Goal: Task Accomplishment & Management: Manage account settings

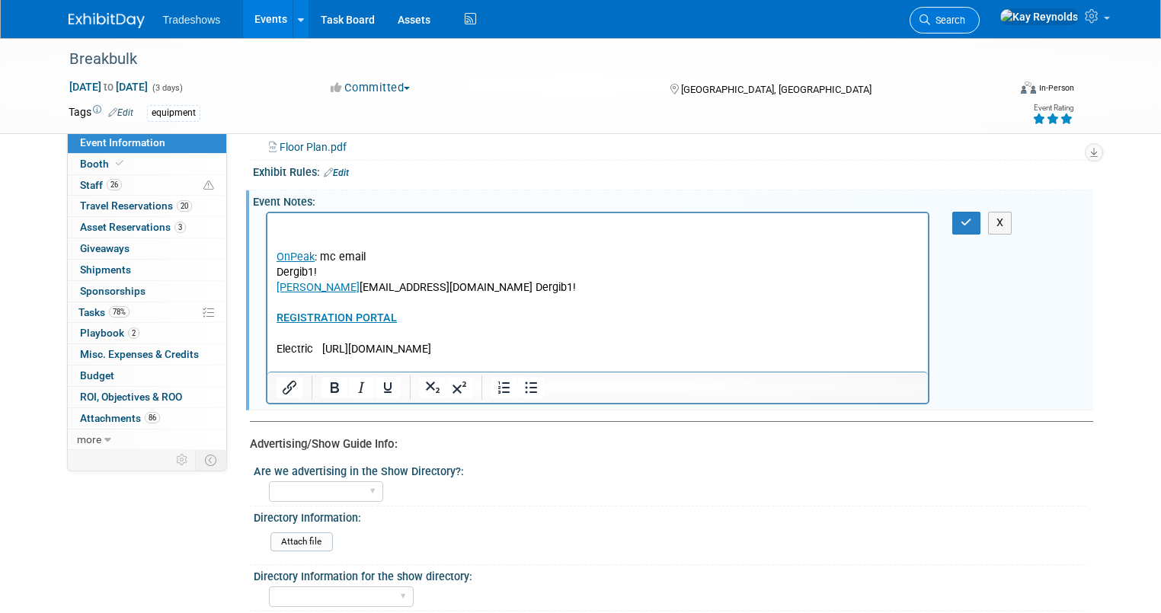
click at [965, 15] on span "Search" at bounding box center [947, 19] width 35 height 11
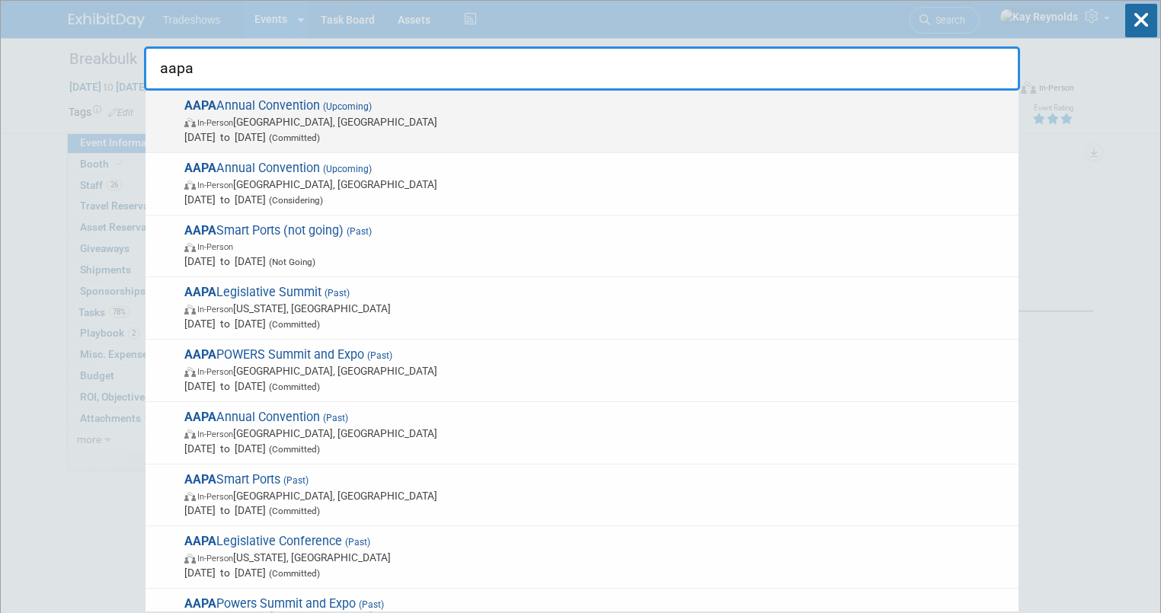
type input "aapa"
click at [343, 123] on span "In-Person [GEOGRAPHIC_DATA], [GEOGRAPHIC_DATA]" at bounding box center [597, 121] width 826 height 15
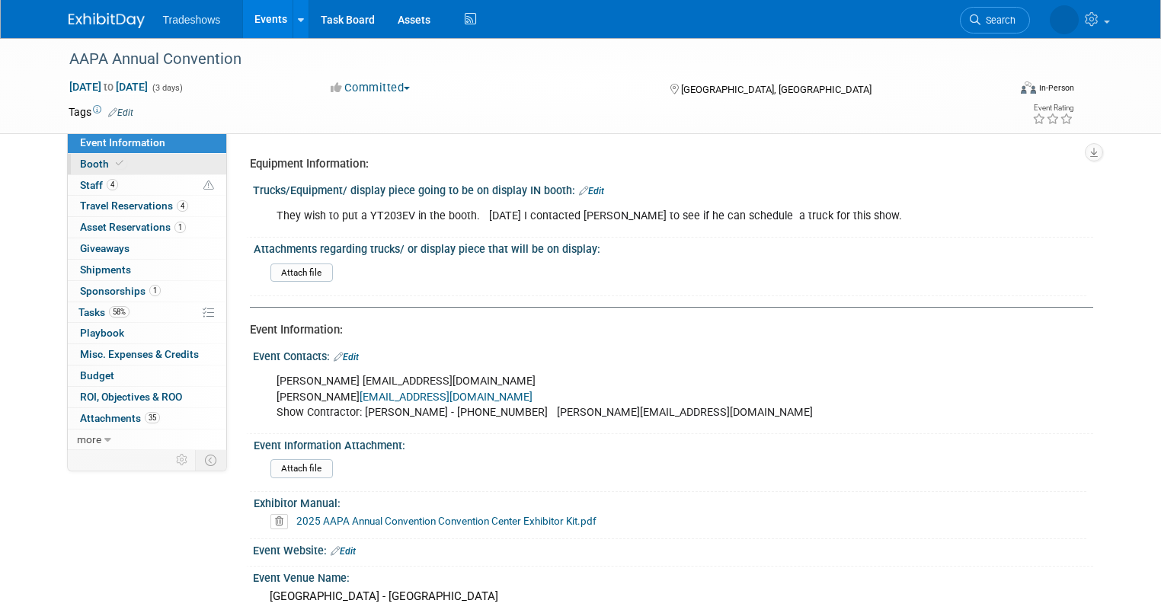
click at [142, 162] on link "Booth" at bounding box center [147, 164] width 158 height 21
select select "Certificate of insurance sent"
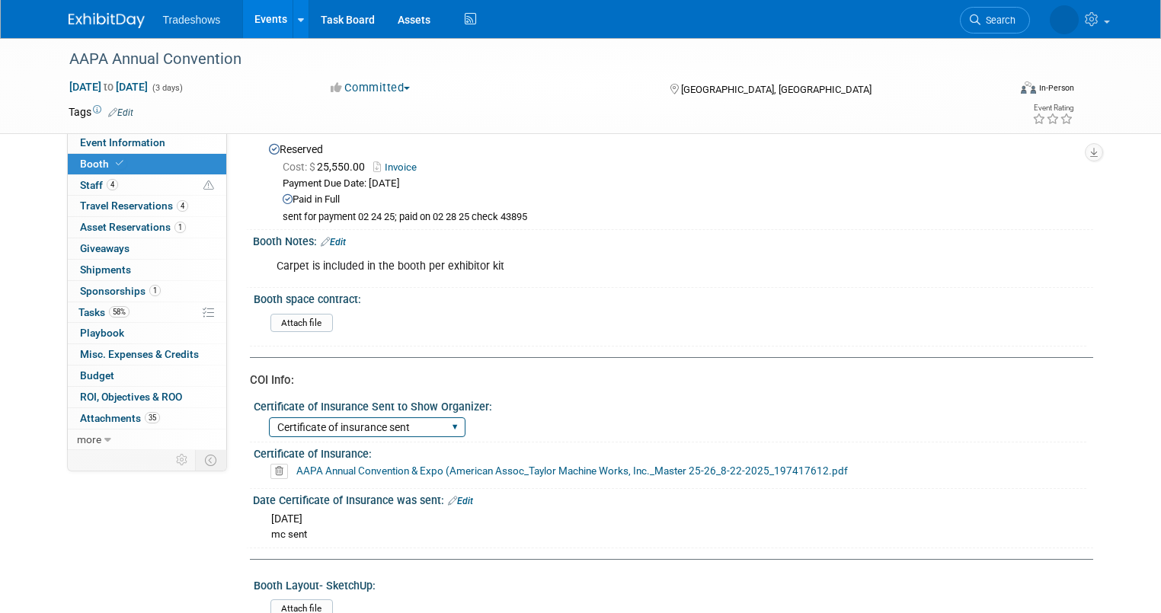
scroll to position [183, 0]
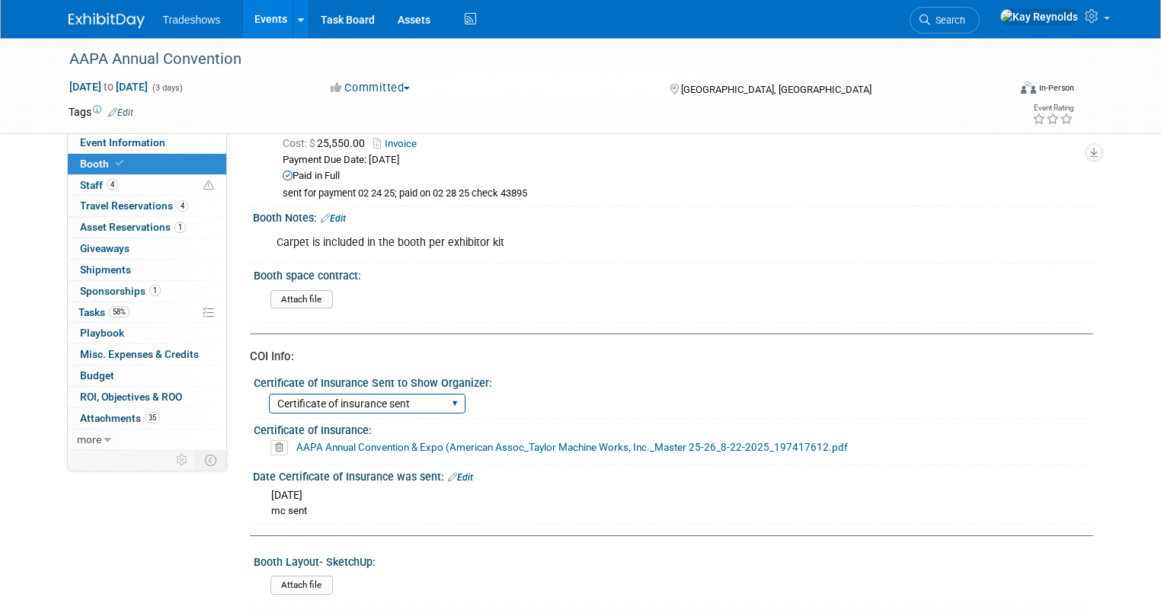
click at [357, 401] on select "Certificate of insurance not needed Certificate of insurance sent" at bounding box center [367, 404] width 196 height 21
